Goal: Task Accomplishment & Management: Complete application form

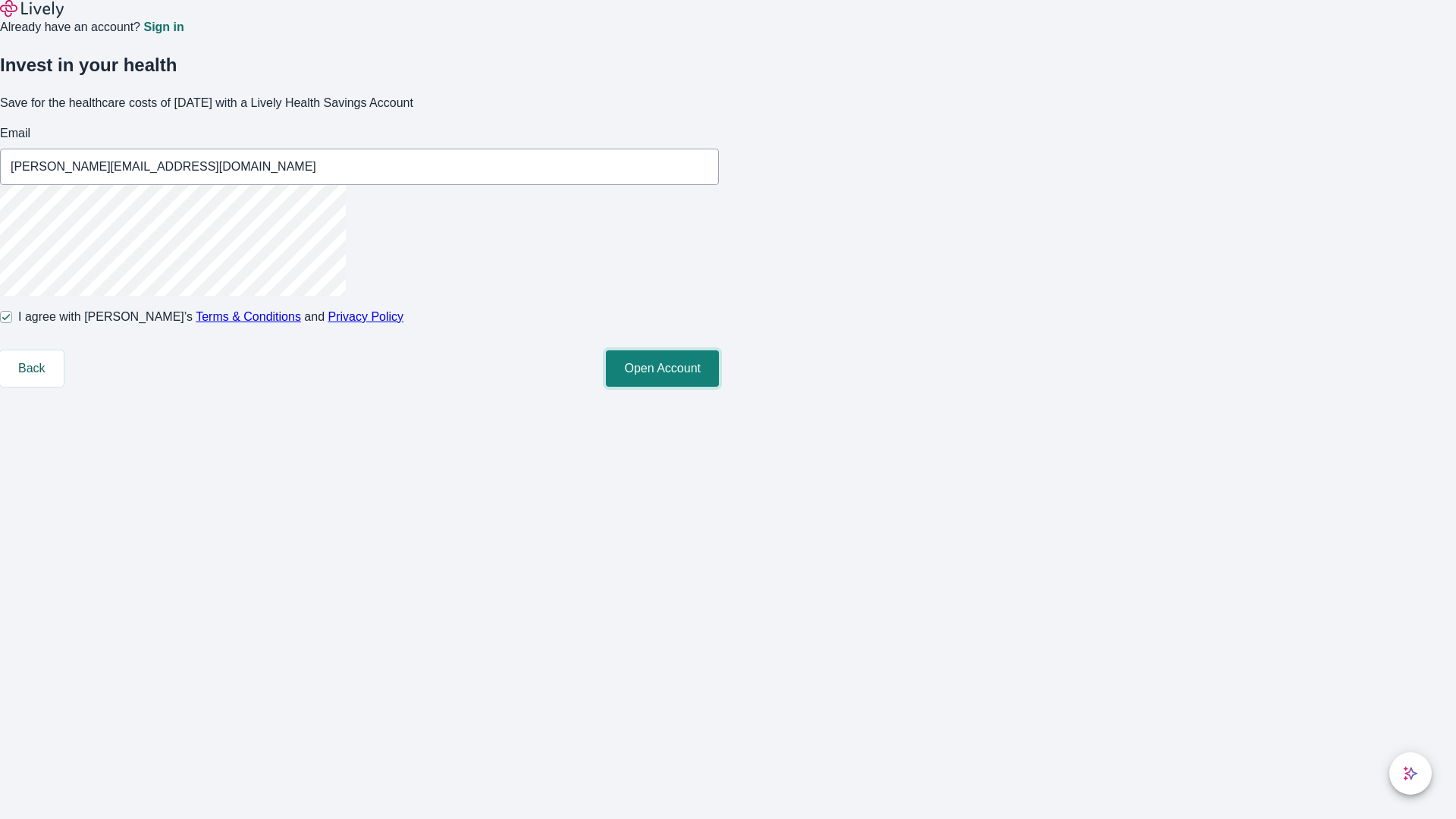
click at [719, 387] on button "Open Account" at bounding box center [662, 368] width 113 height 37
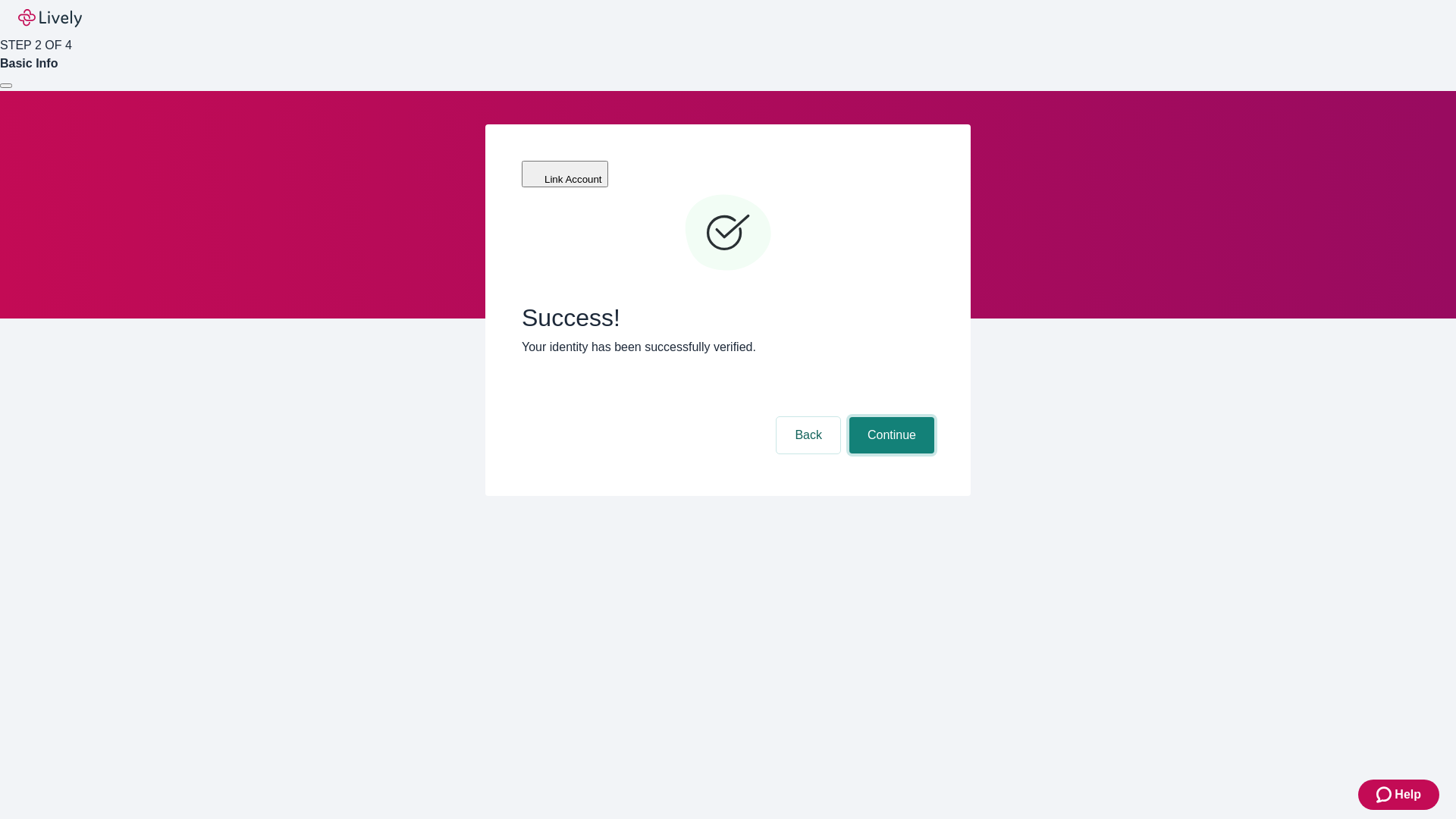
click at [889, 417] on button "Continue" at bounding box center [892, 435] width 85 height 37
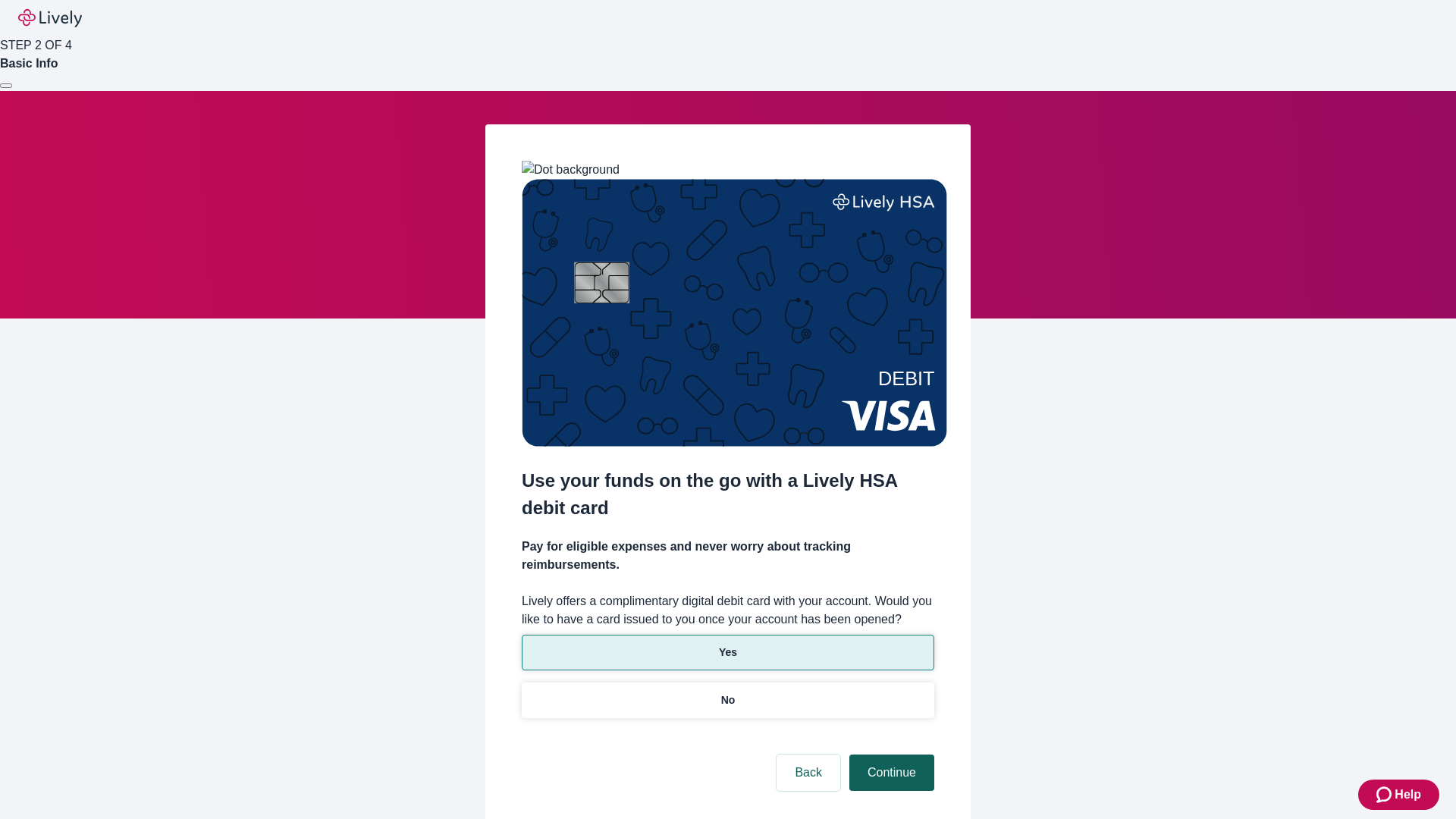
click at [727, 644] on p "Yes" at bounding box center [728, 651] width 18 height 16
click at [889, 754] on button "Continue" at bounding box center [892, 772] width 85 height 37
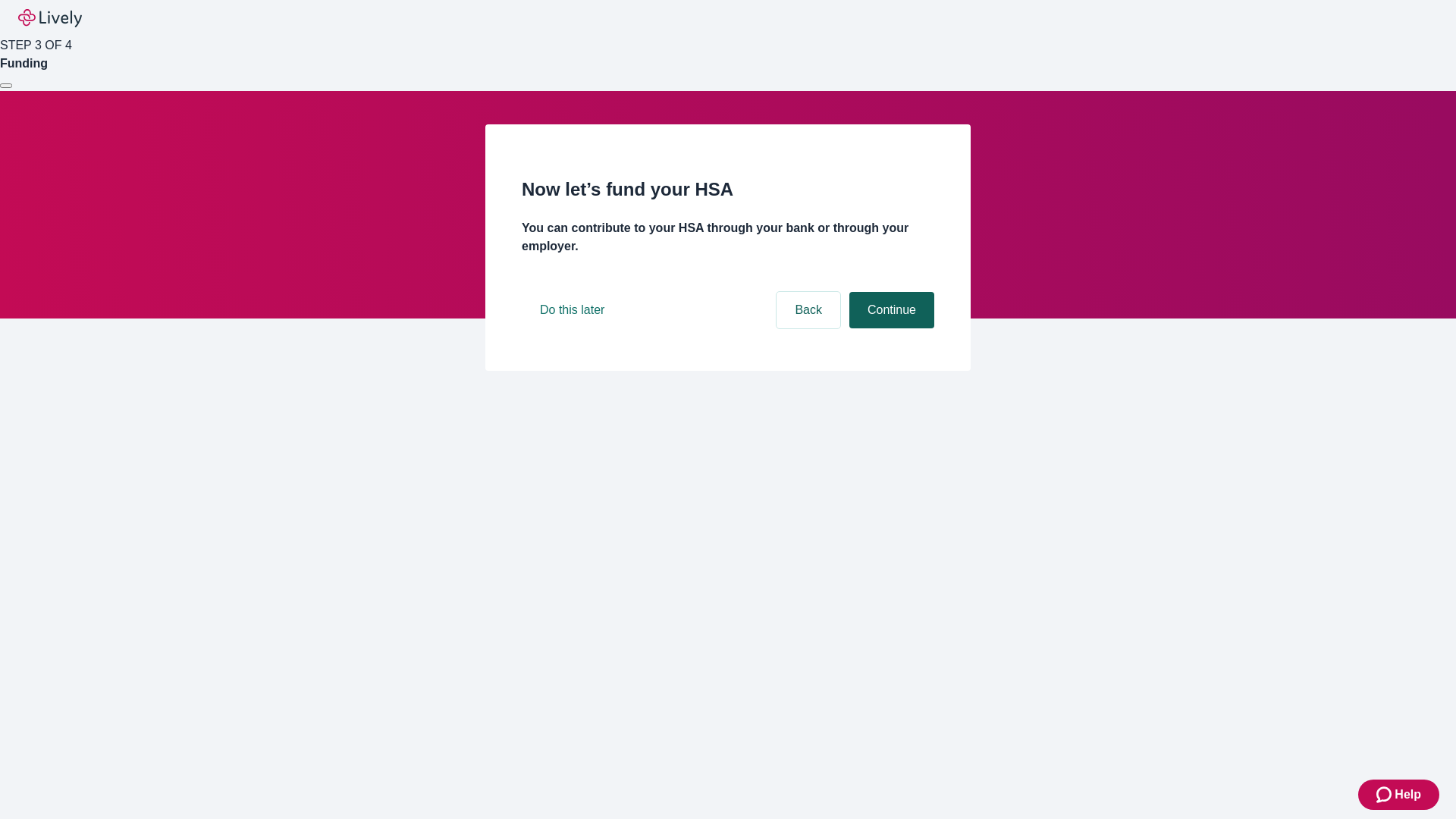
click at [889, 329] on button "Continue" at bounding box center [892, 310] width 85 height 37
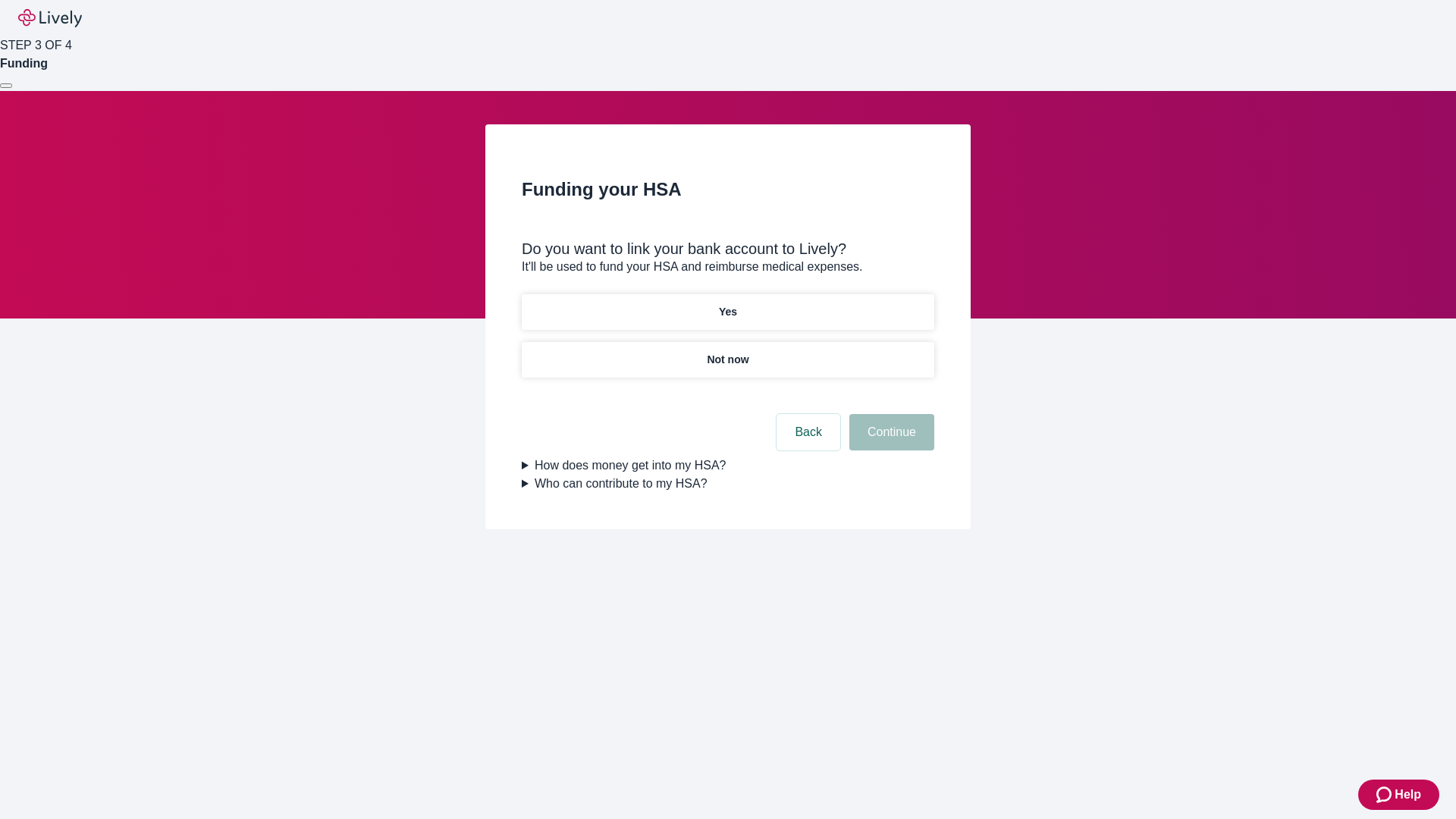
click at [727, 351] on p "Not now" at bounding box center [727, 359] width 42 height 16
click at [889, 441] on button "Continue" at bounding box center [892, 432] width 85 height 37
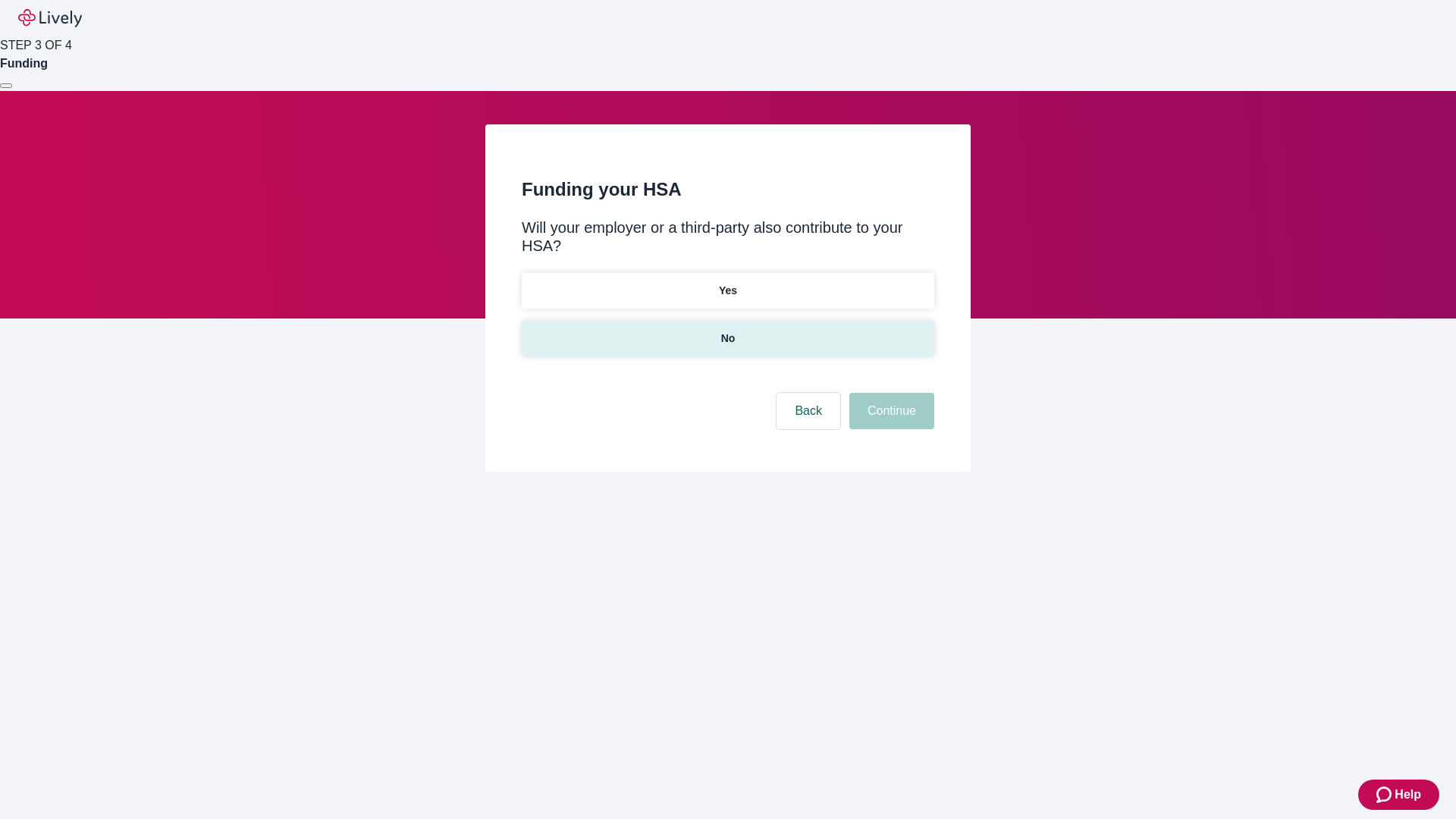
click at [727, 330] on p "No" at bounding box center [728, 338] width 15 height 16
click at [889, 392] on button "Continue" at bounding box center [892, 410] width 85 height 37
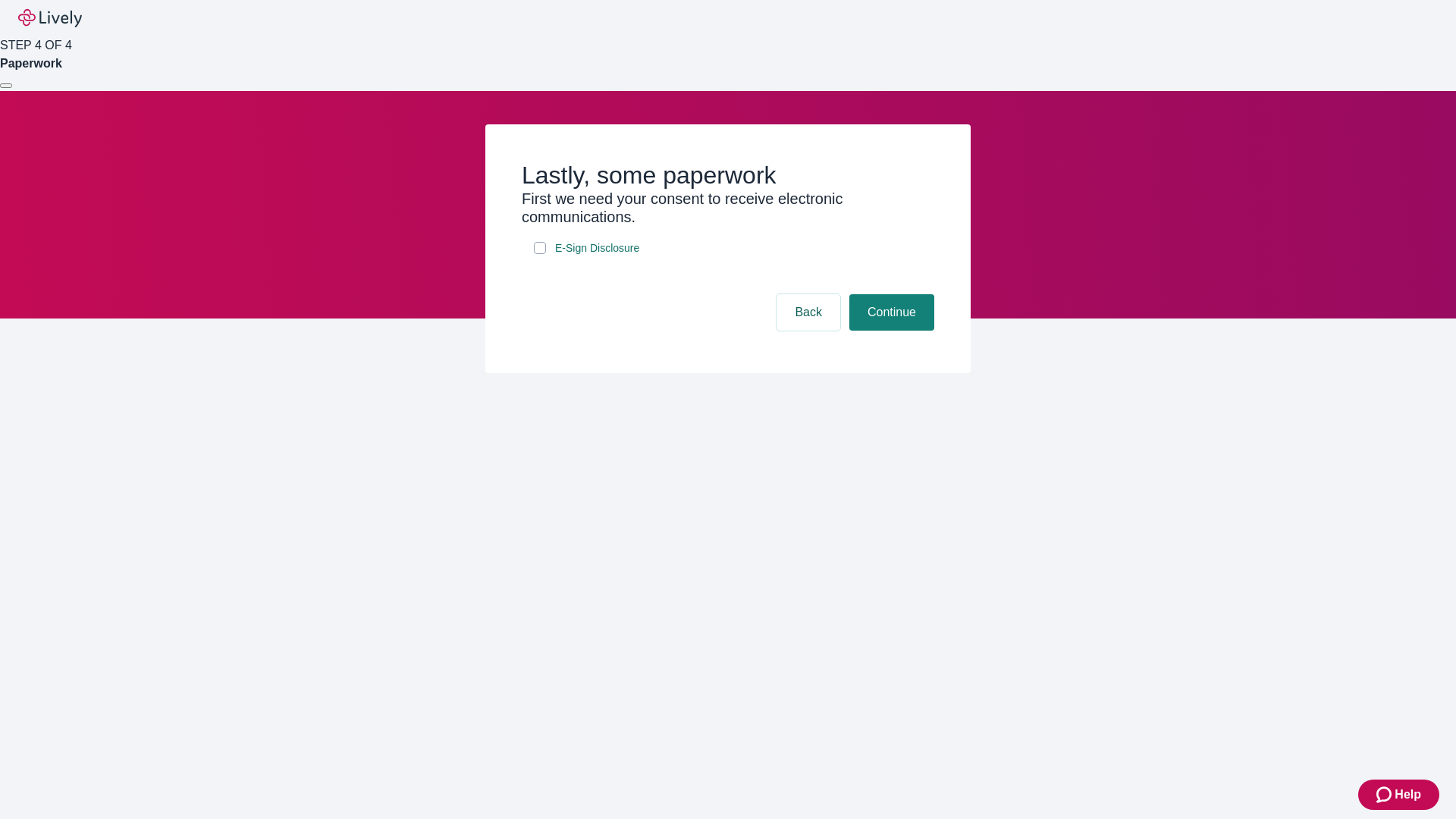
click at [540, 254] on input "E-Sign Disclosure" at bounding box center [540, 248] width 12 height 12
checkbox input "true"
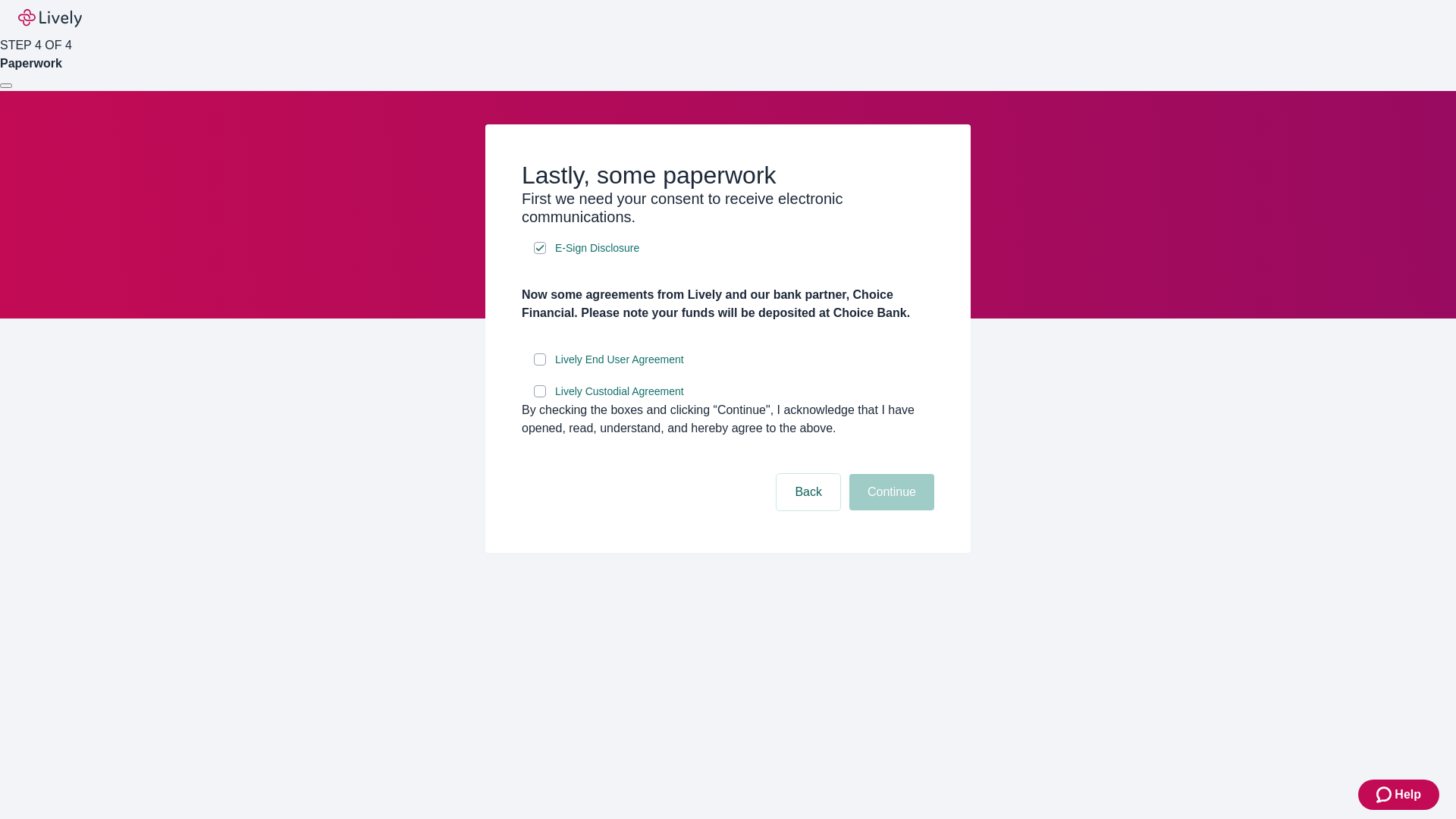
click at [540, 365] on input "Lively End User Agreement" at bounding box center [540, 359] width 12 height 12
checkbox input "true"
click at [540, 397] on input "Lively Custodial Agreement" at bounding box center [540, 391] width 12 height 12
checkbox input "true"
click at [889, 510] on button "Continue" at bounding box center [892, 492] width 85 height 37
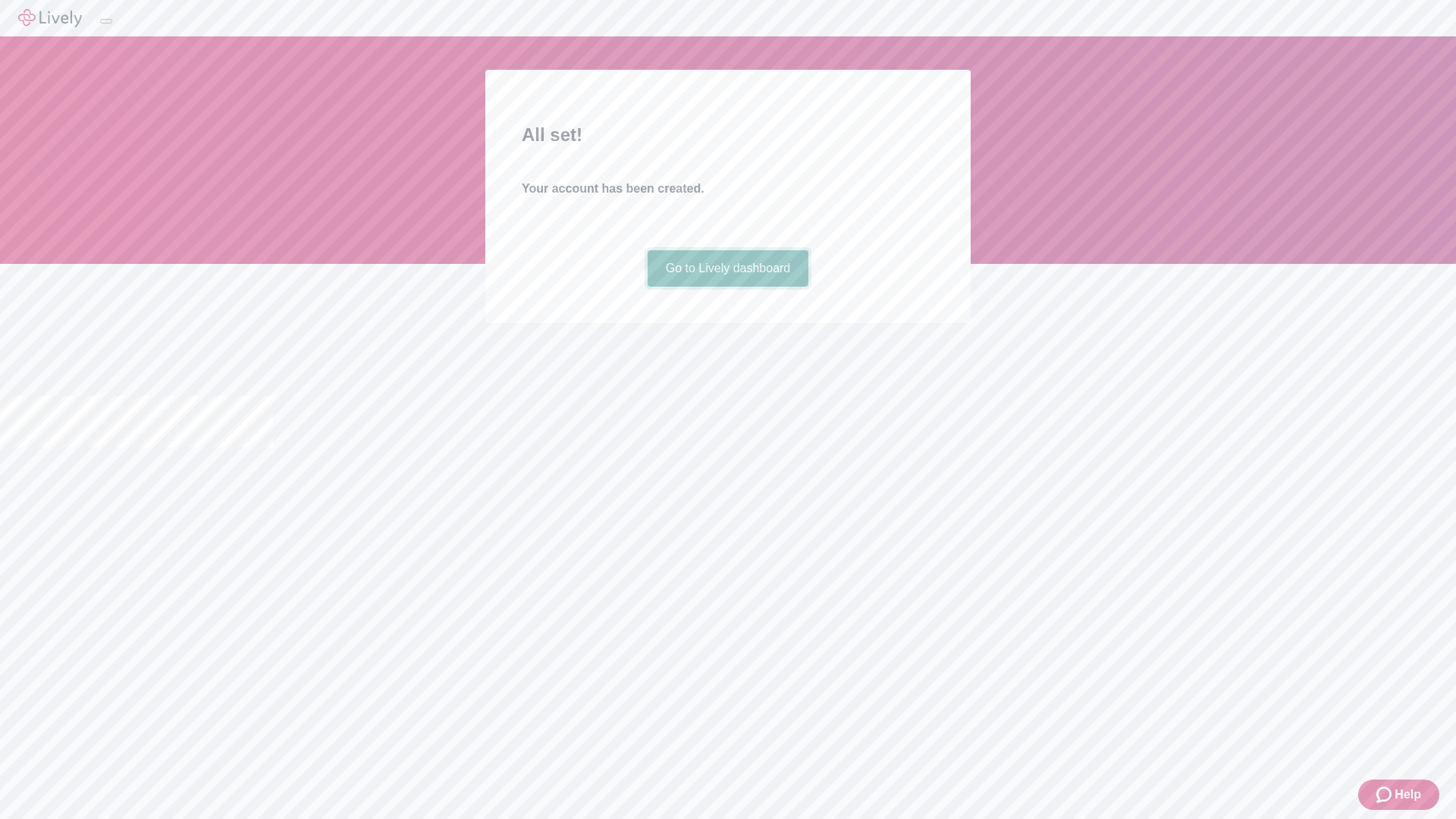
click at [727, 287] on link "Go to Lively dashboard" at bounding box center [728, 268] width 162 height 37
